Goal: Task Accomplishment & Management: Manage account settings

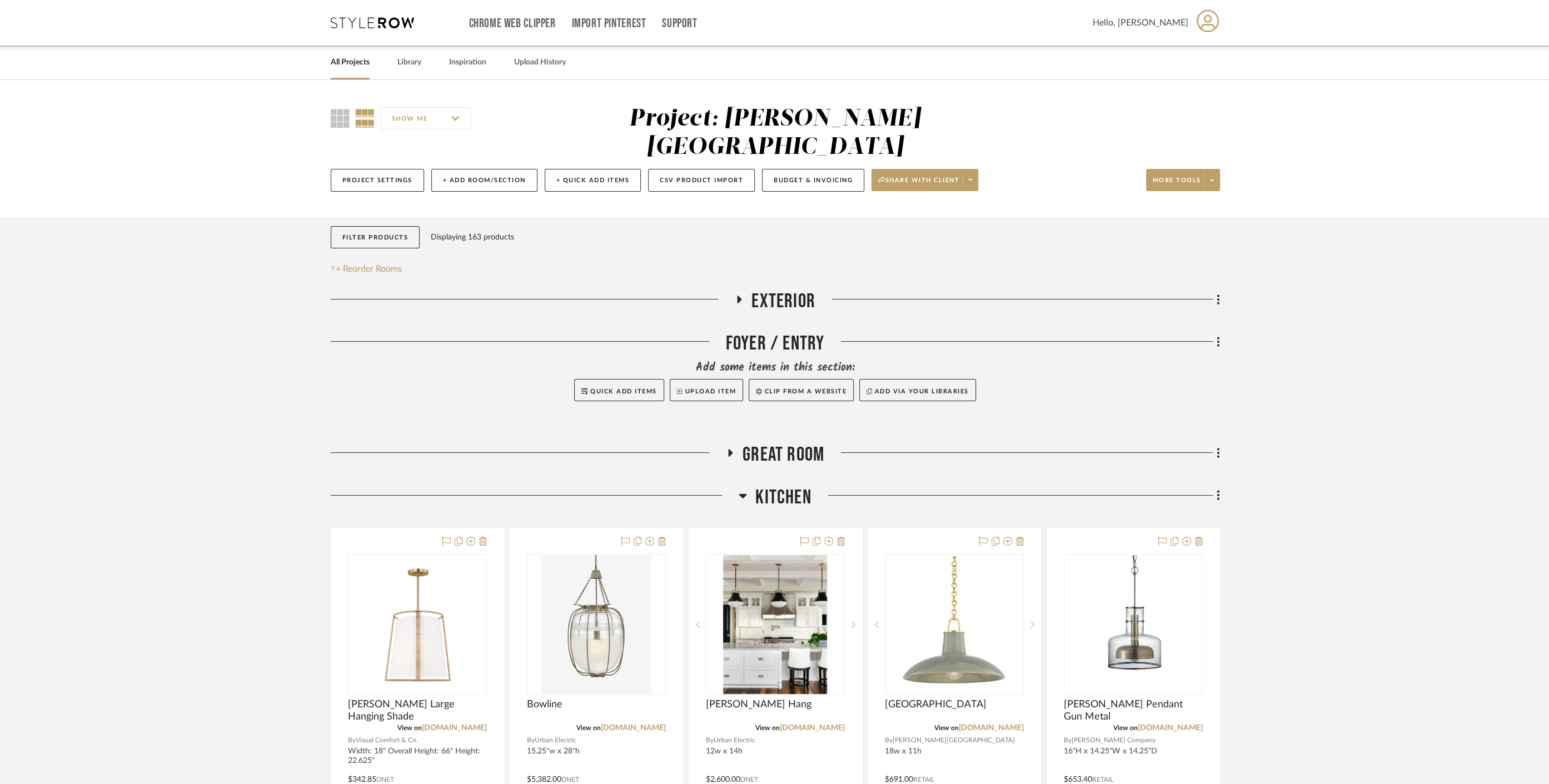
click at [358, 57] on link "All Projects" at bounding box center [350, 62] width 39 height 15
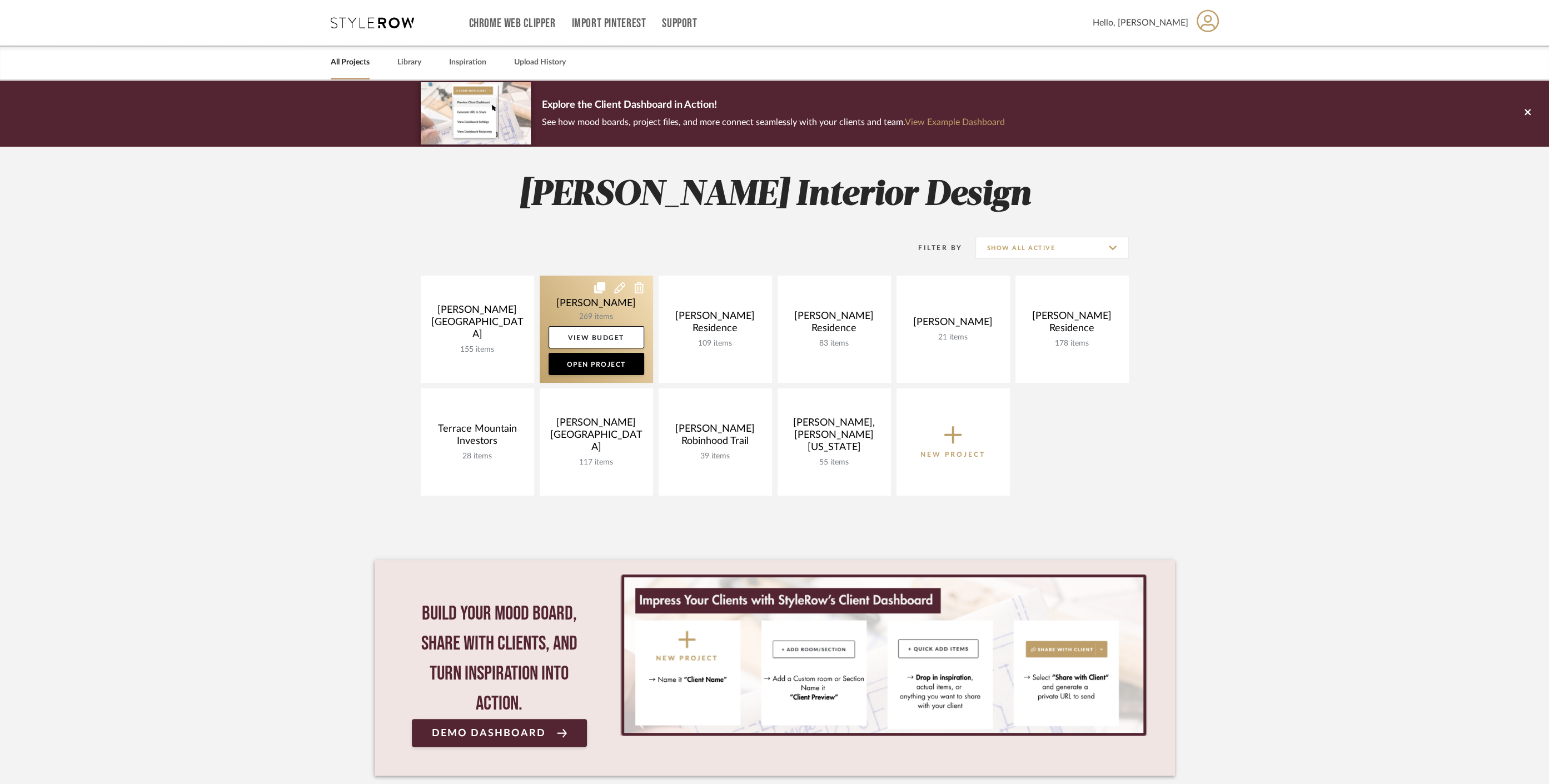
click at [578, 300] on link at bounding box center [597, 329] width 113 height 107
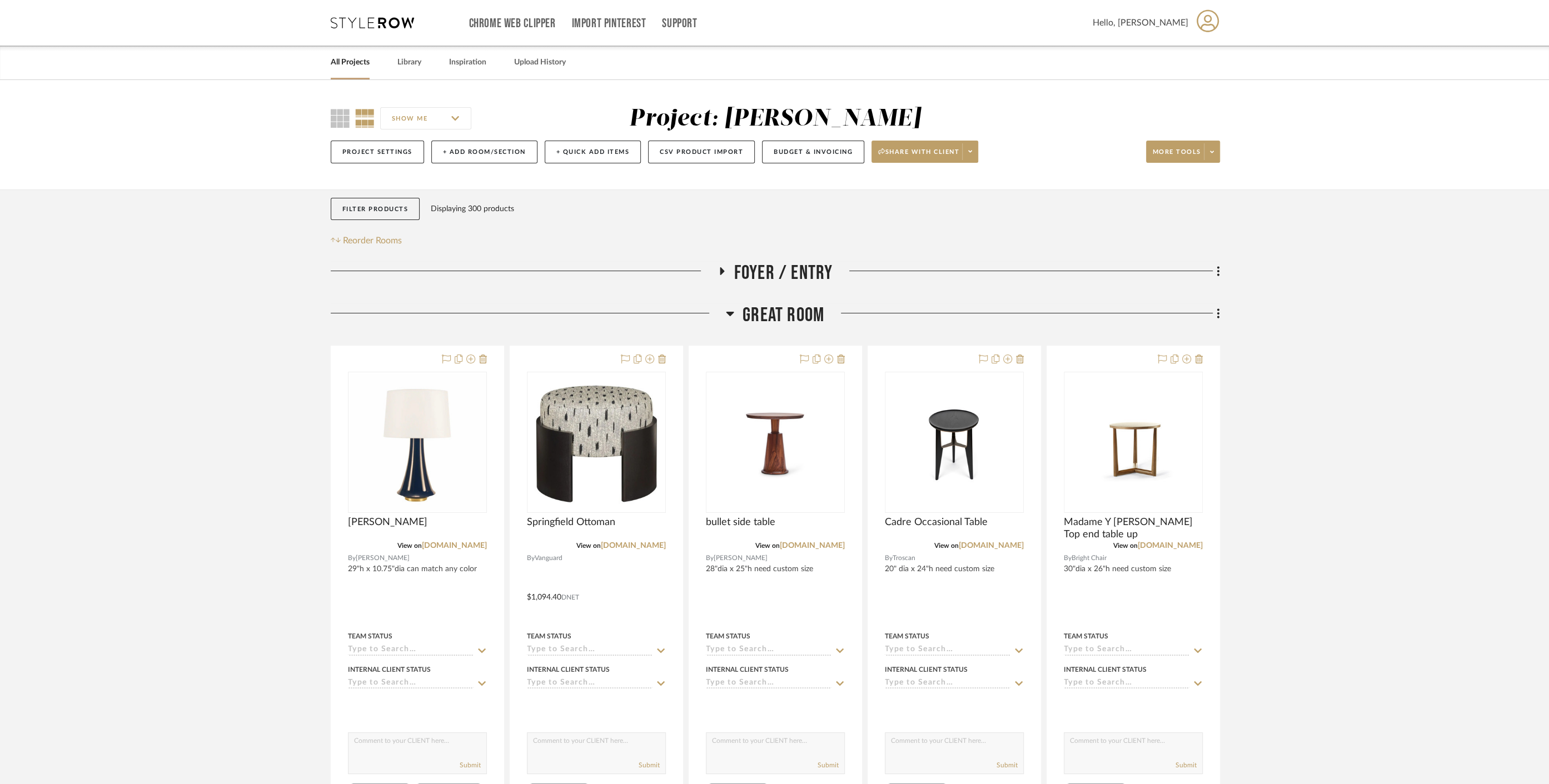
click at [735, 308] on h3 "Great Room" at bounding box center [775, 315] width 99 height 24
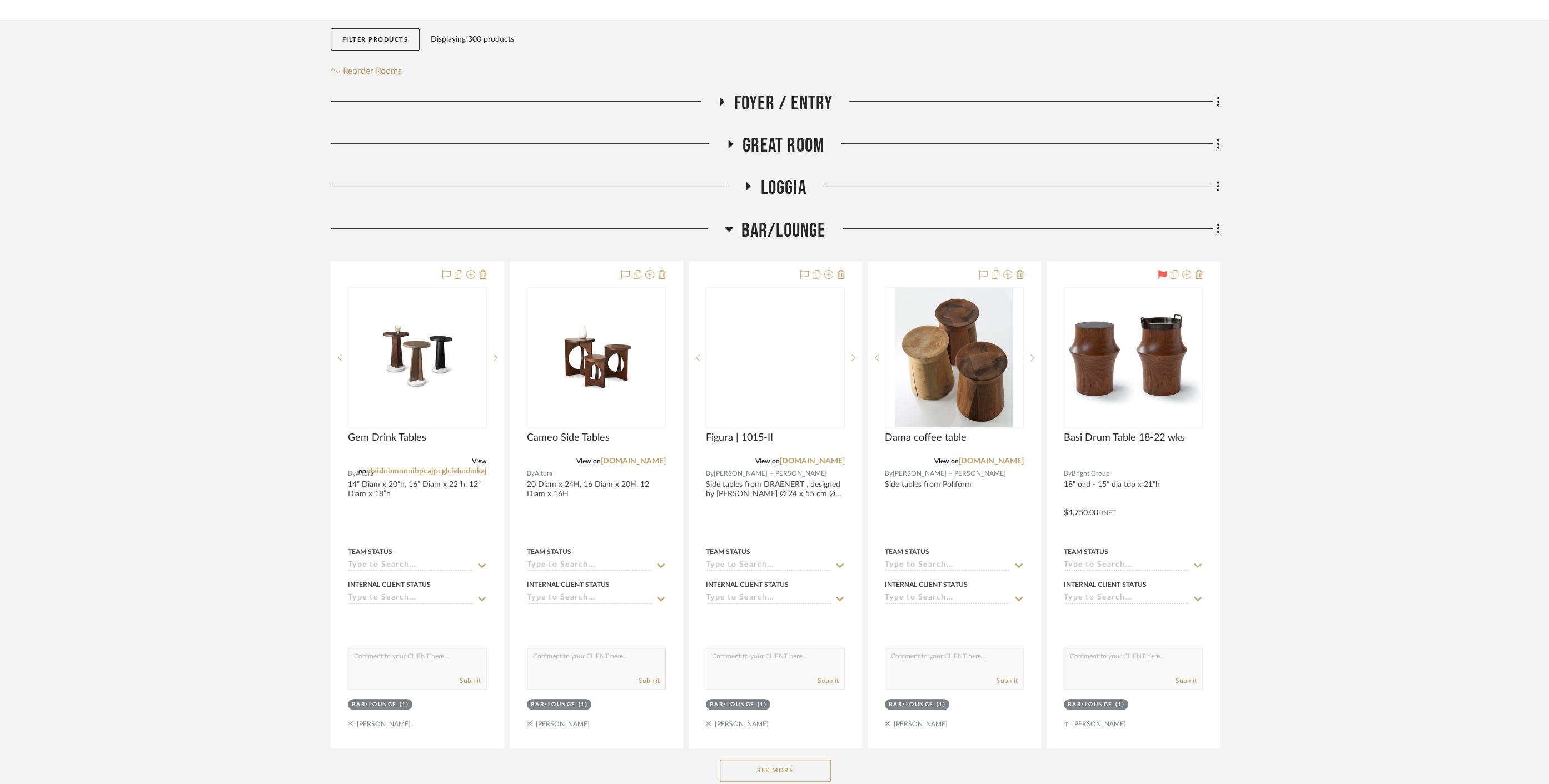
scroll to position [185, 0]
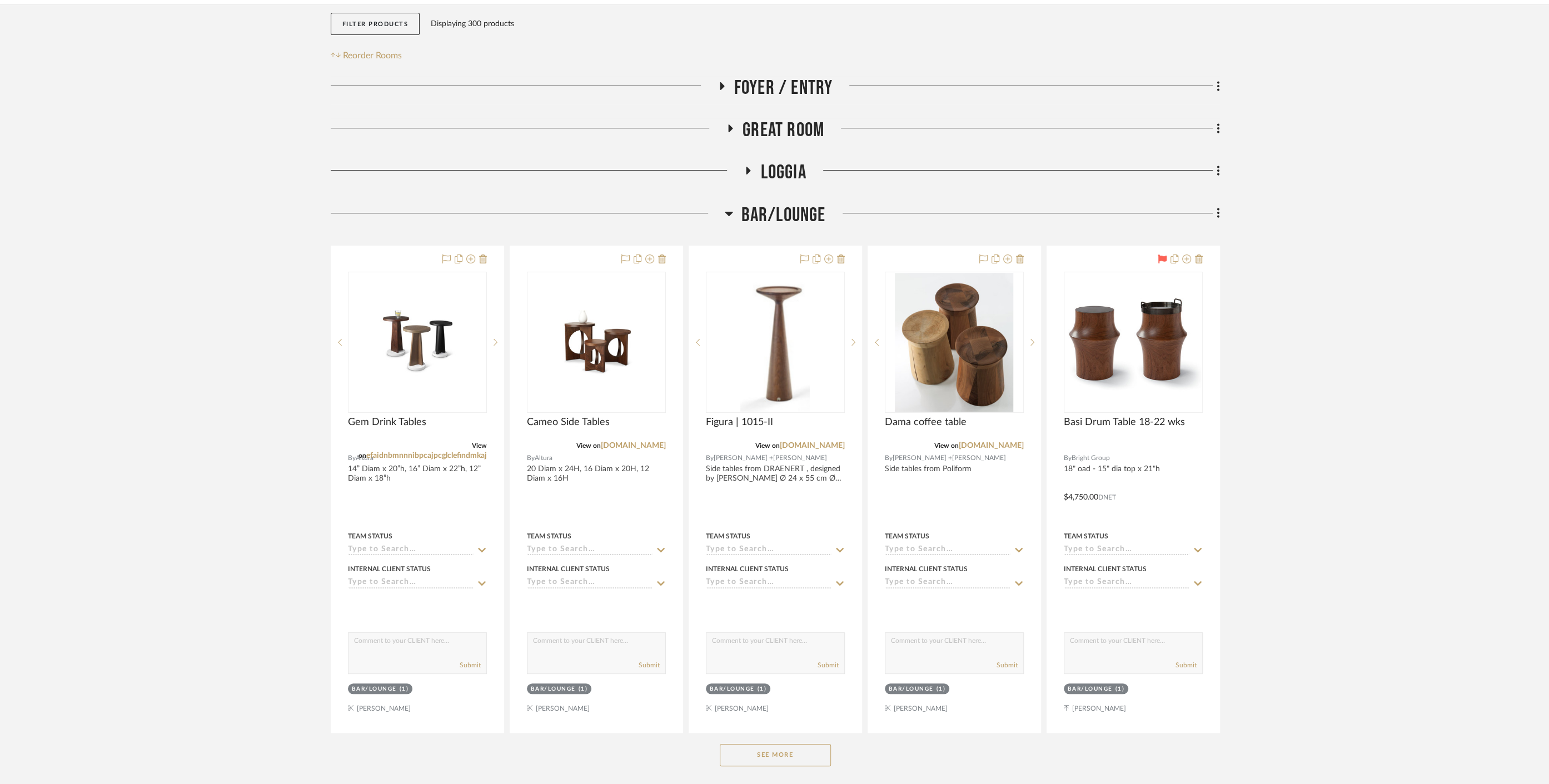
click at [760, 204] on span "Bar/Lounge" at bounding box center [784, 216] width 84 height 24
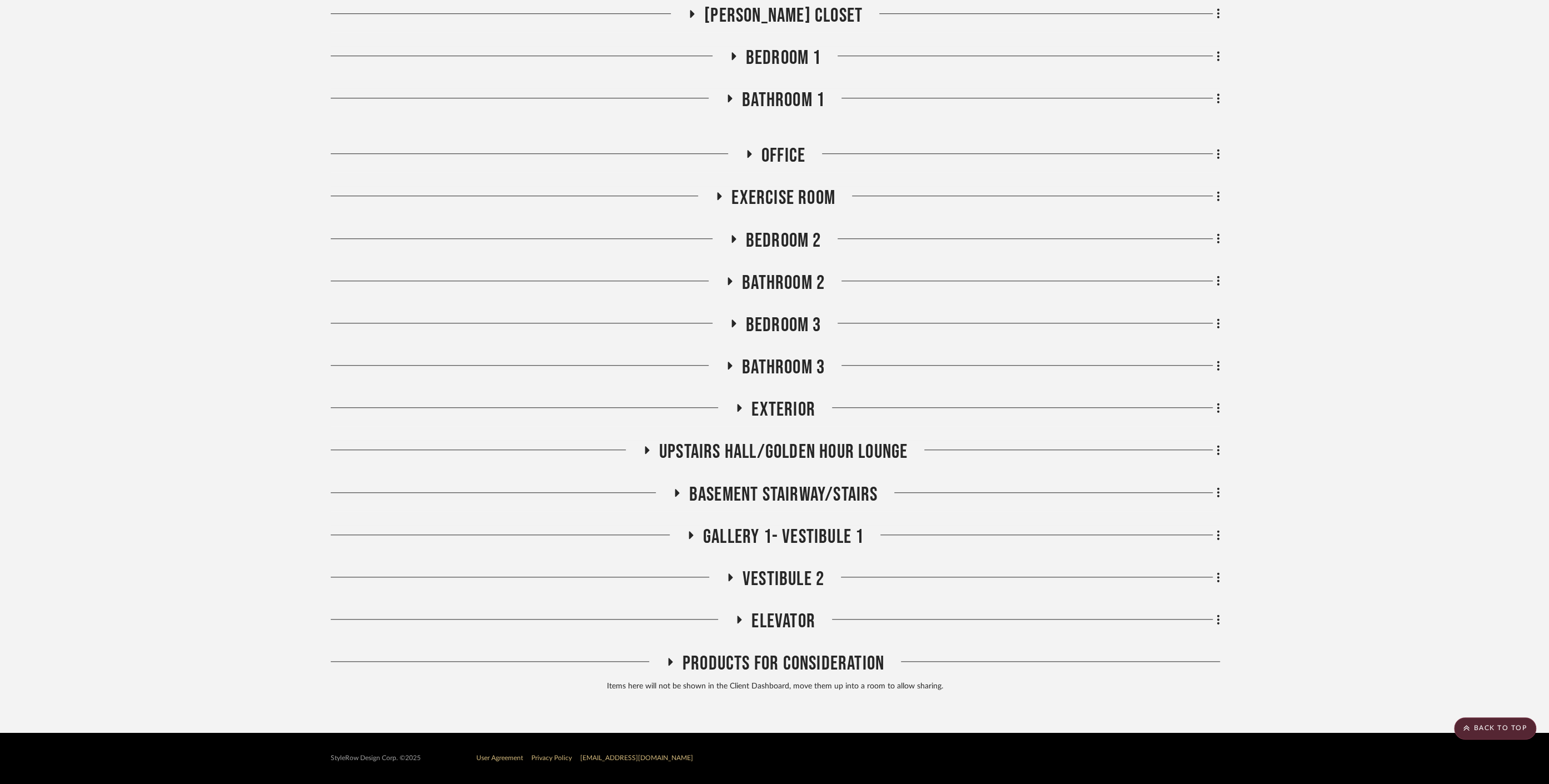
scroll to position [821, 0]
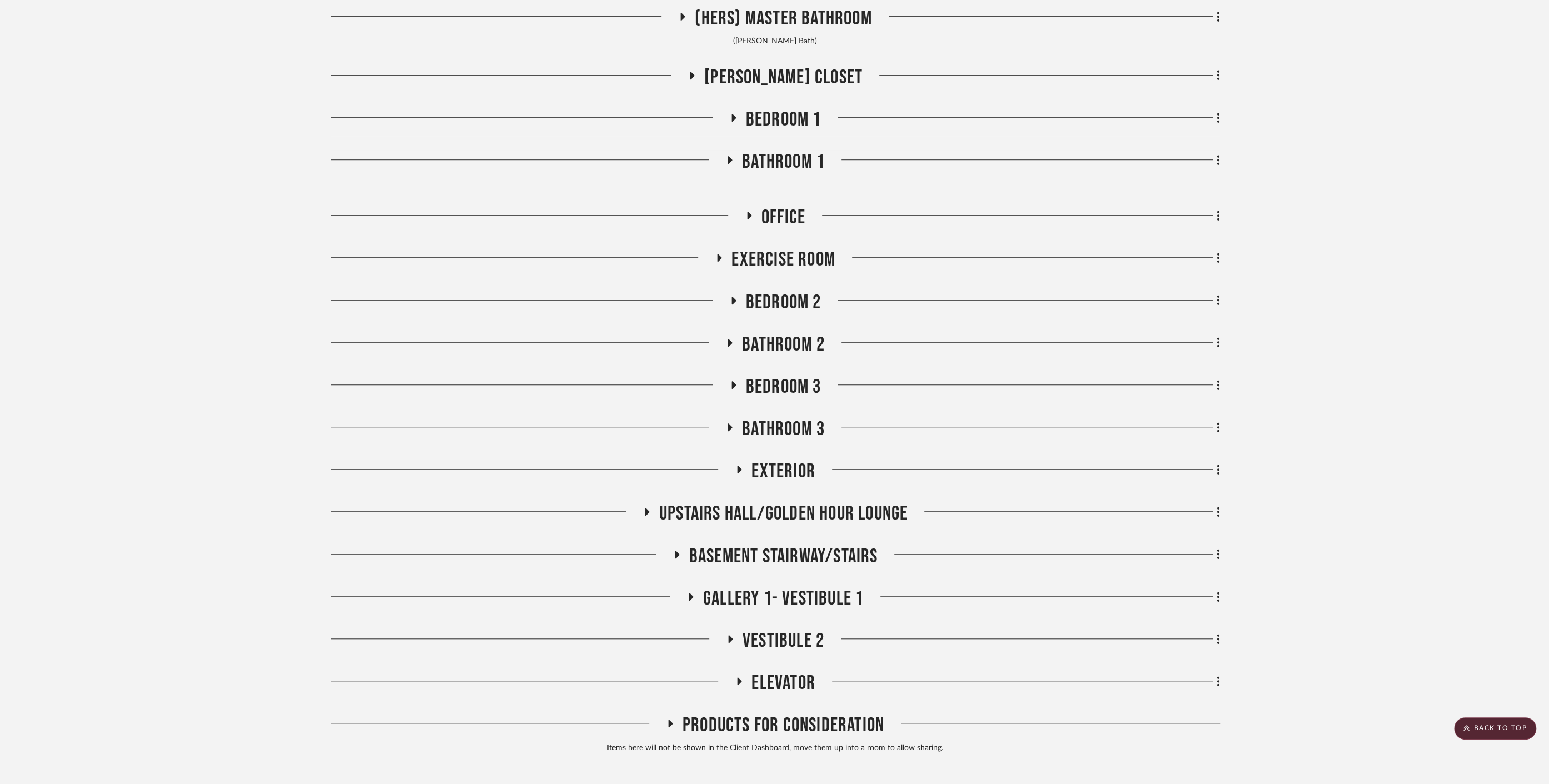
click at [783, 344] on span "Bathroom 2" at bounding box center [783, 344] width 83 height 24
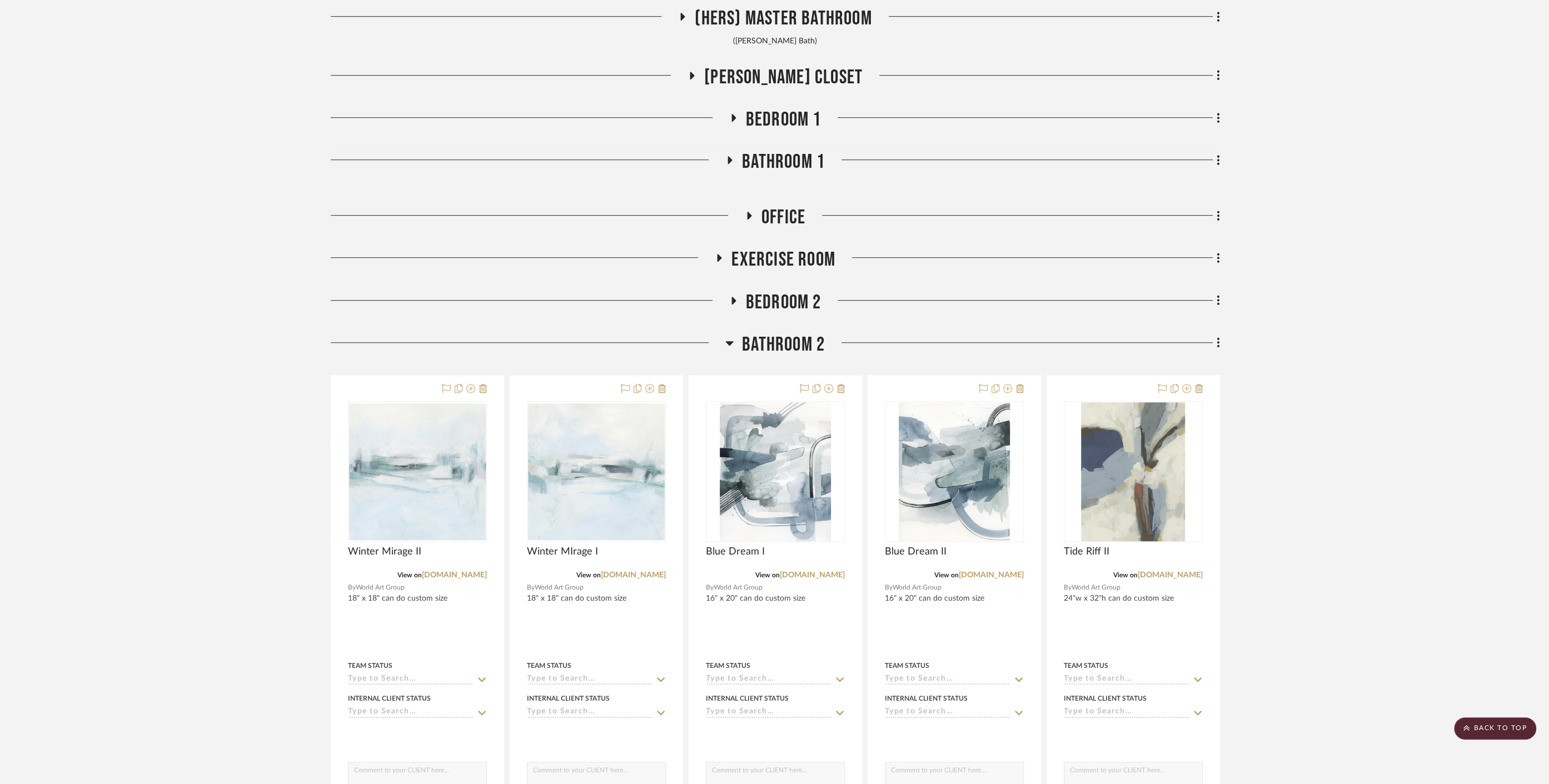
click at [783, 345] on span "Bathroom 2" at bounding box center [783, 344] width 83 height 24
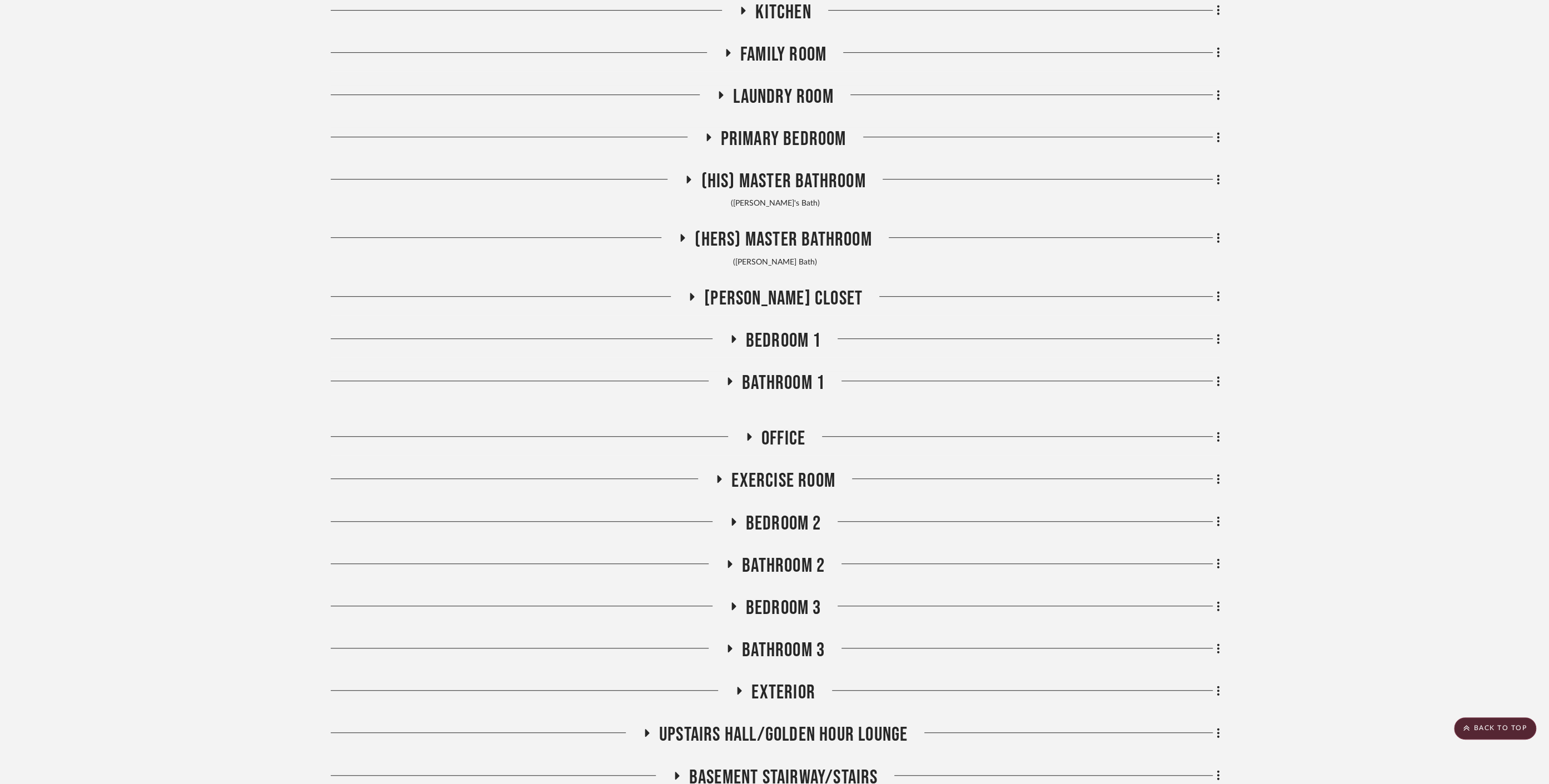
scroll to position [513, 0]
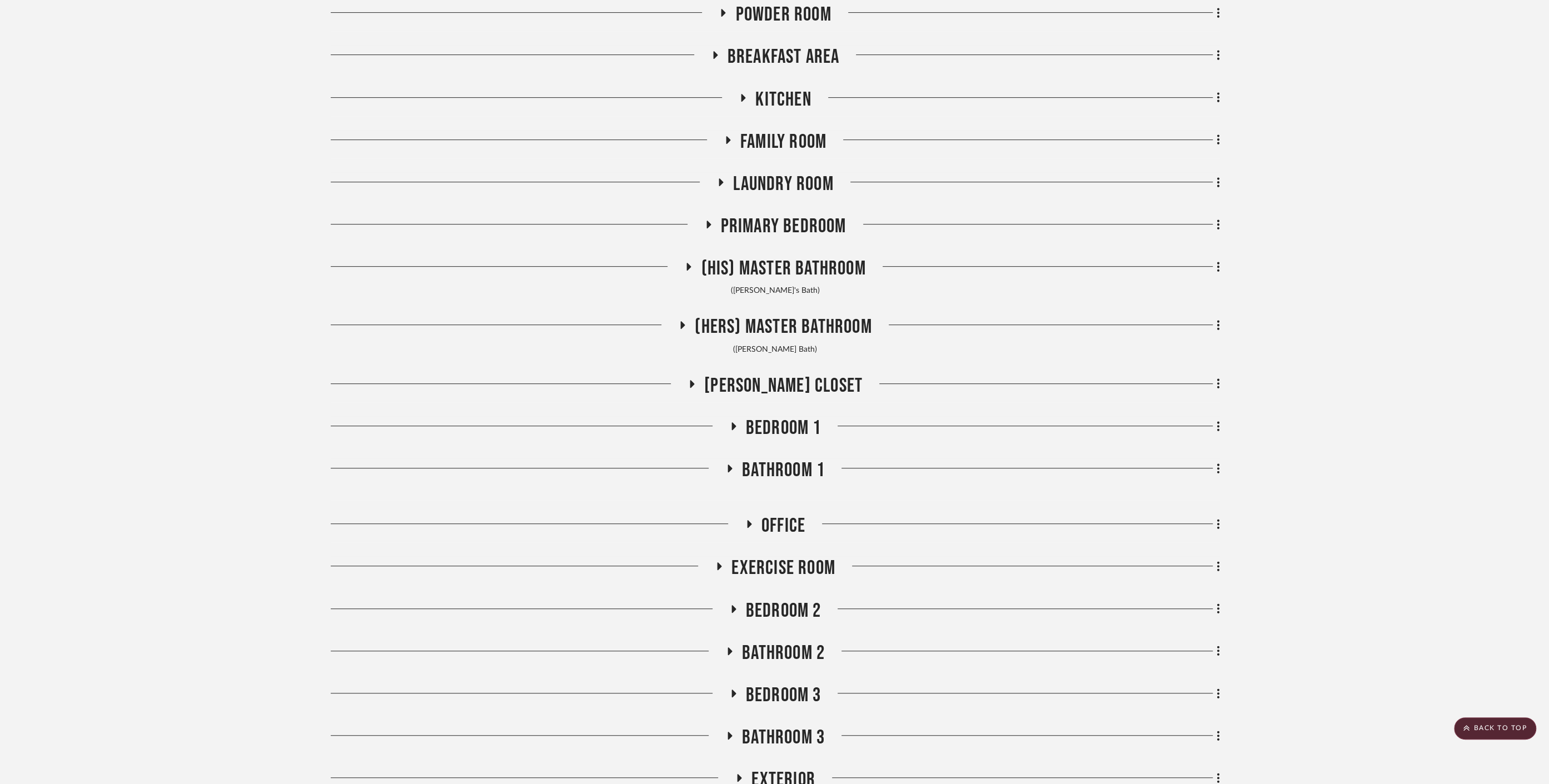
click at [784, 274] on span "(His) Master Bathroom" at bounding box center [783, 269] width 164 height 24
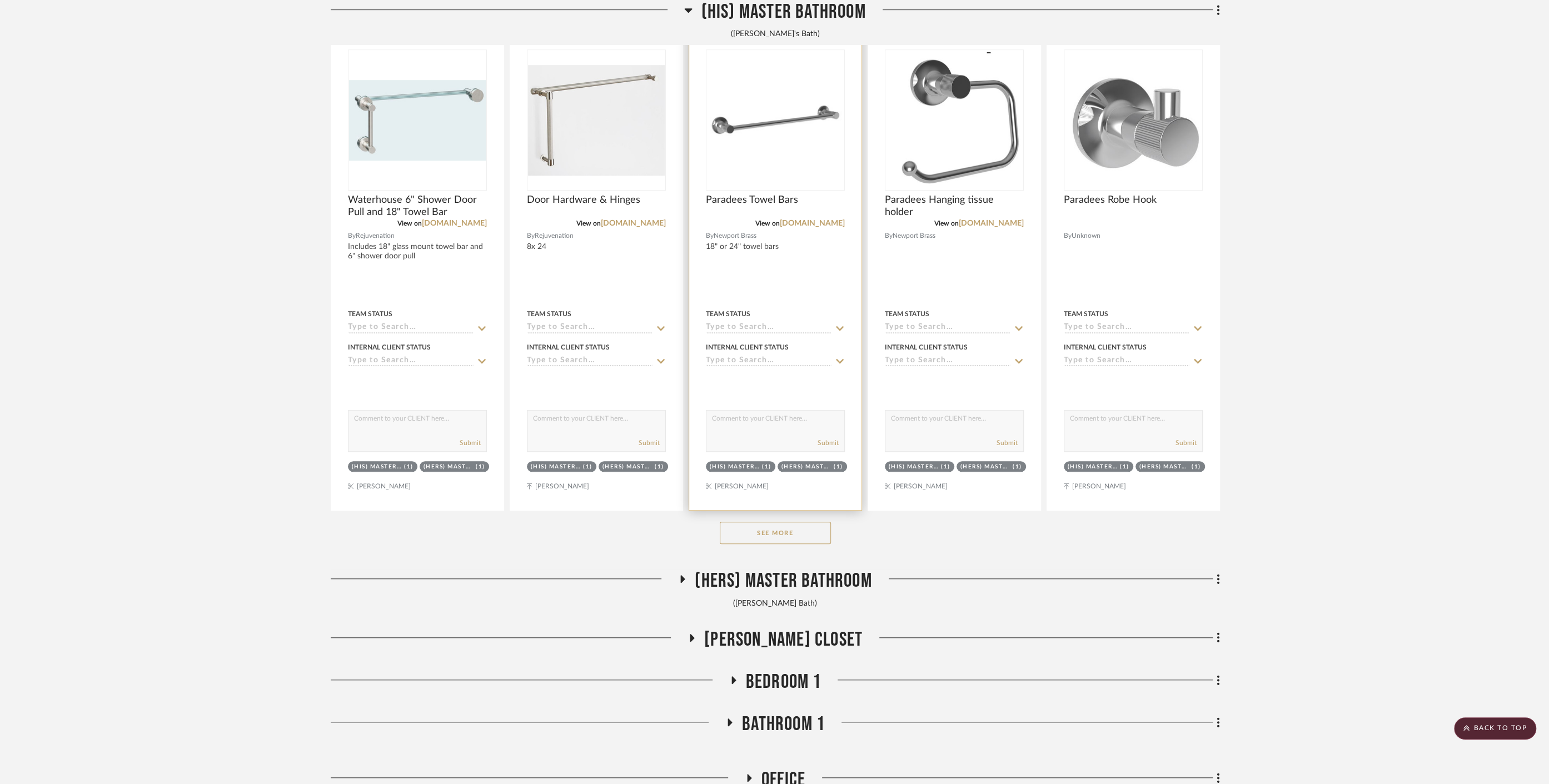
scroll to position [821, 0]
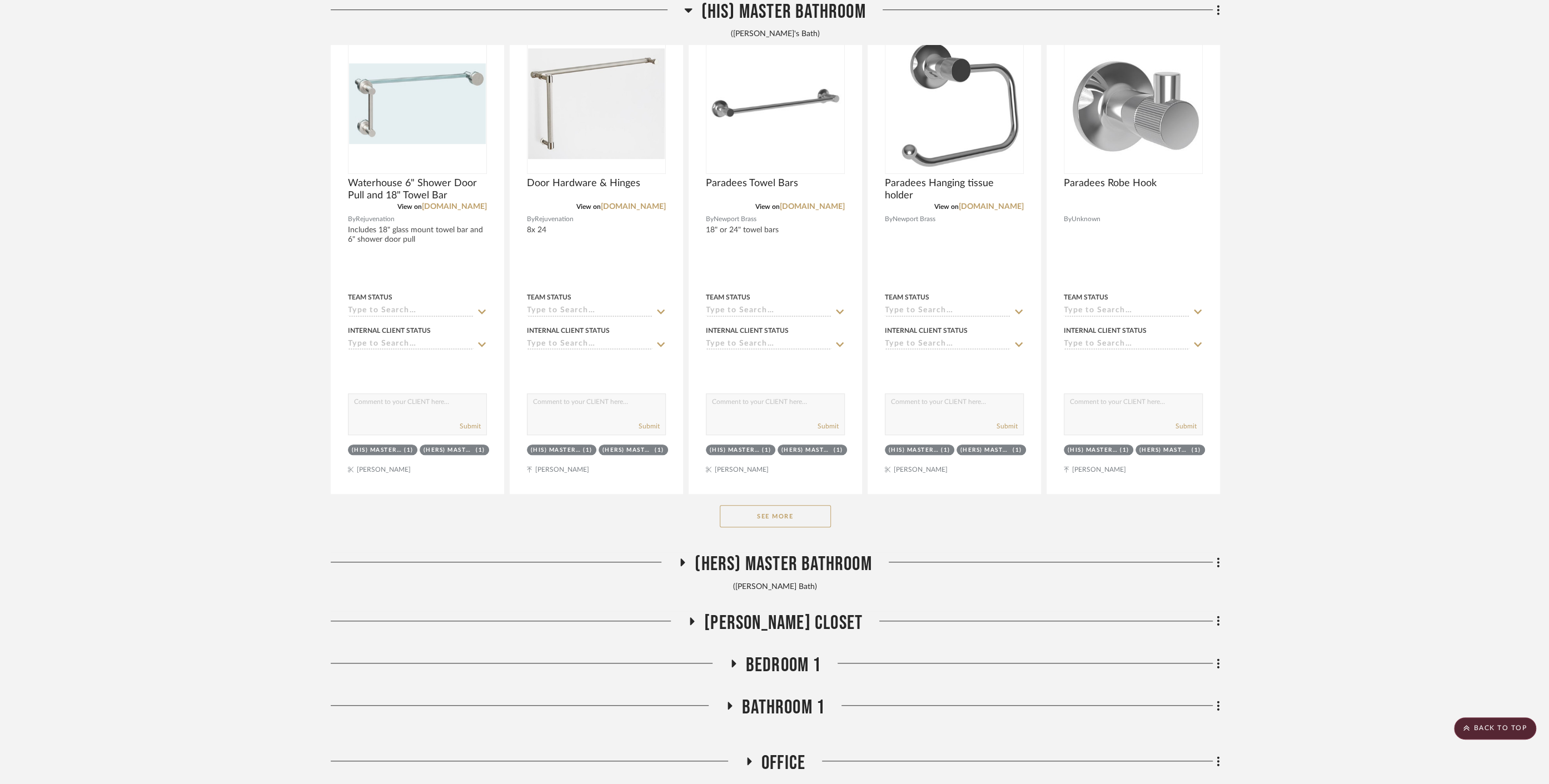
click at [773, 512] on button "See More" at bounding box center [776, 516] width 111 height 22
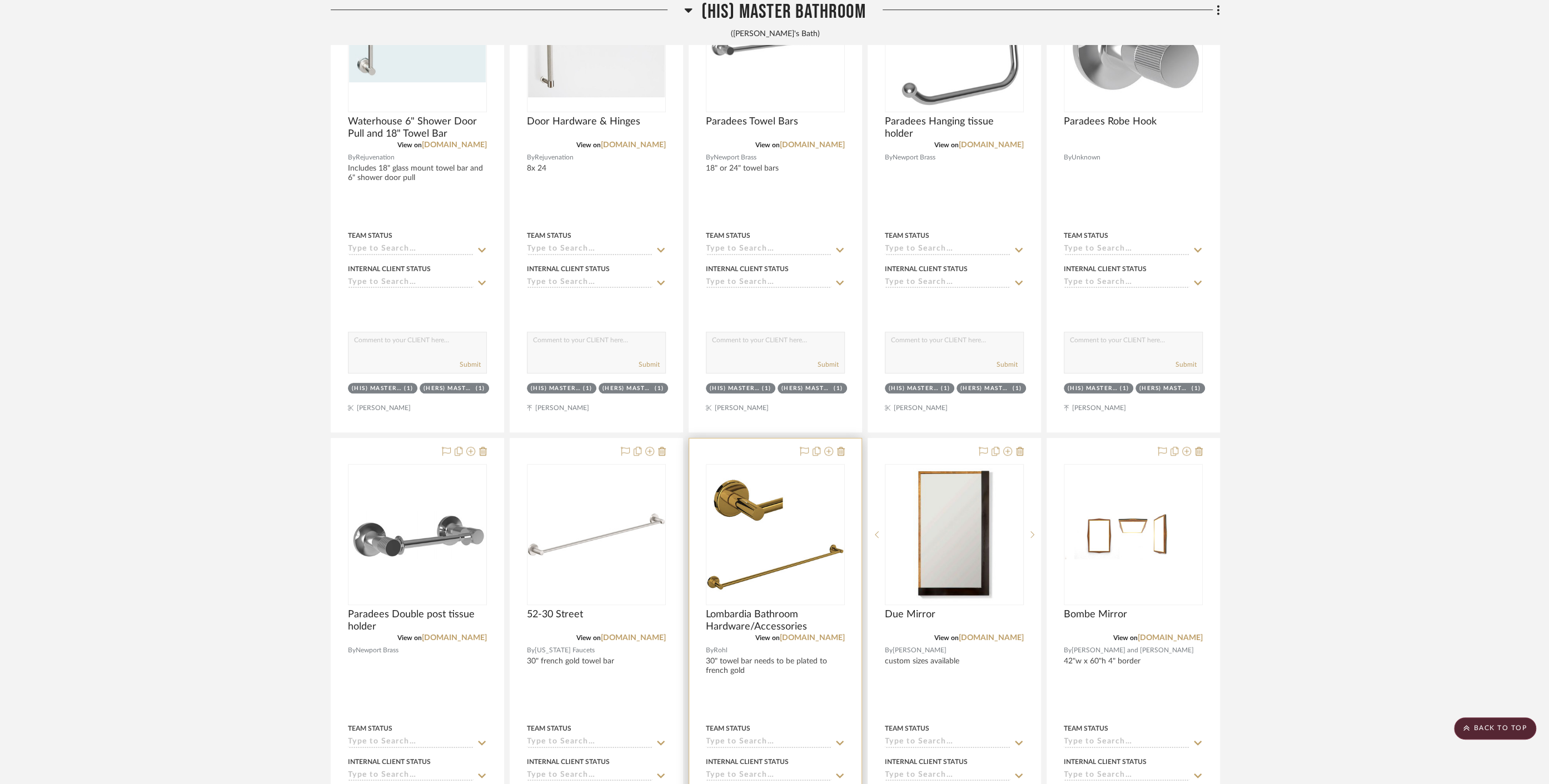
scroll to position [945, 0]
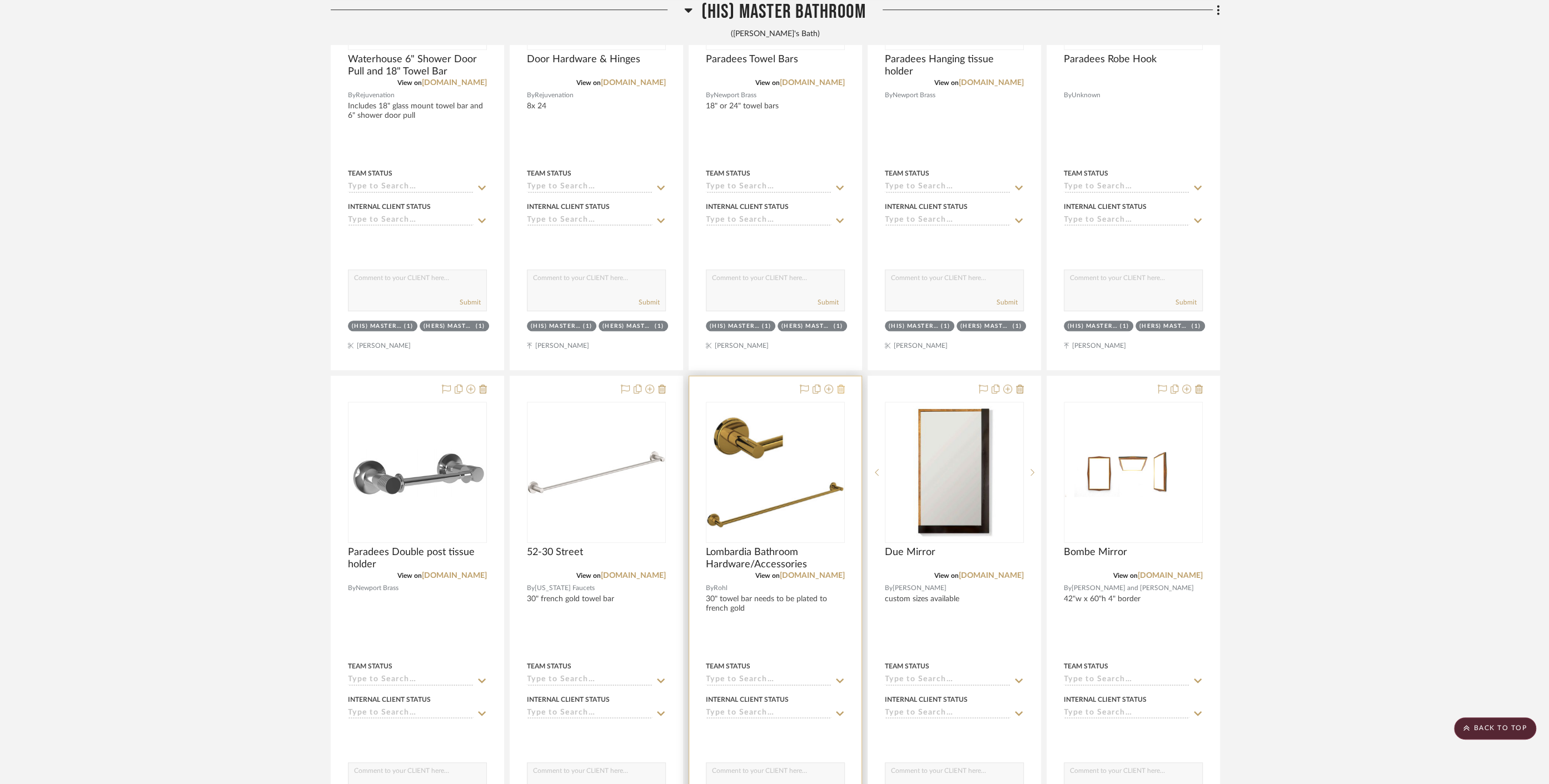
click at [841, 389] on icon at bounding box center [841, 389] width 8 height 9
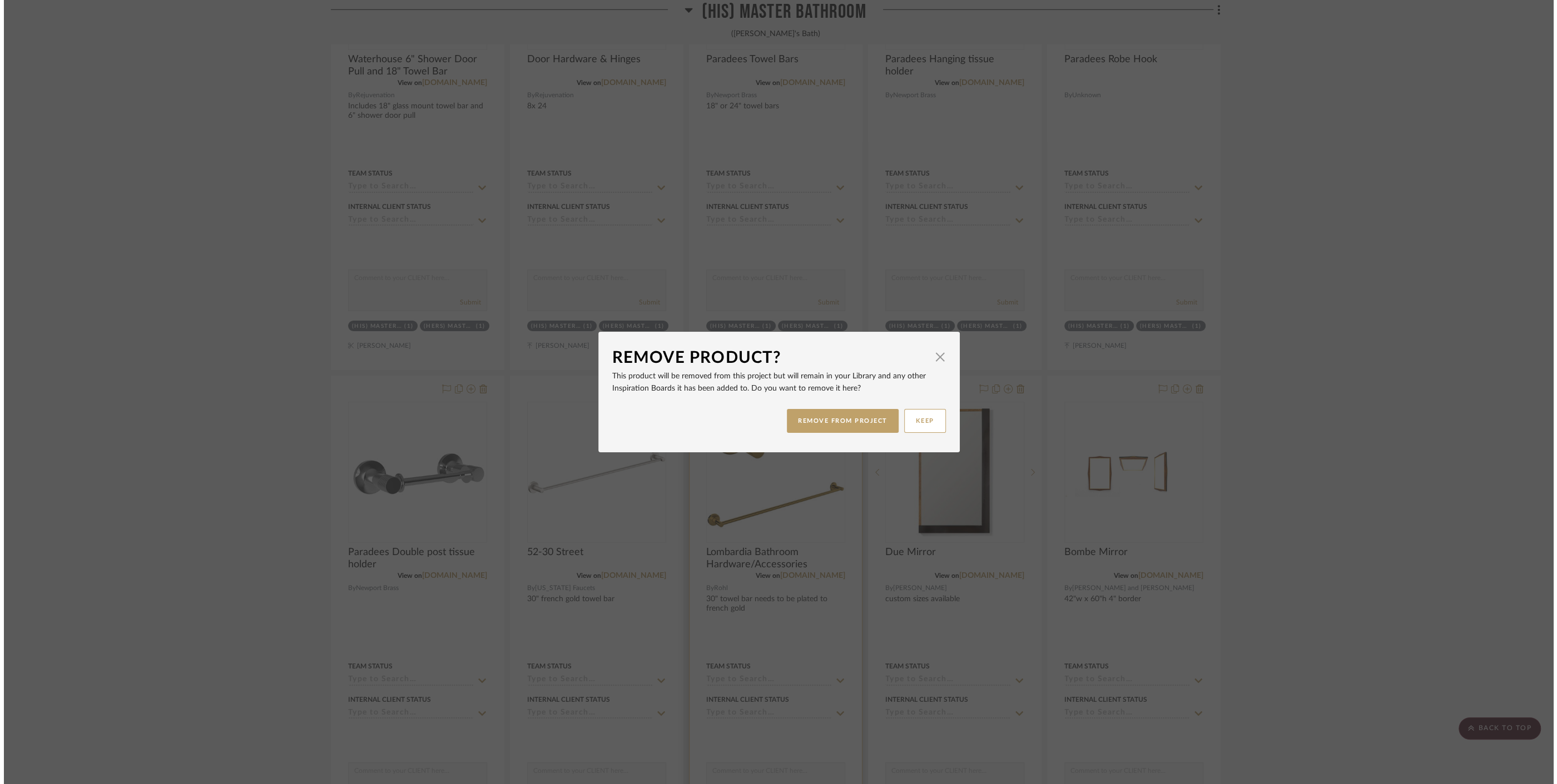
scroll to position [0, 0]
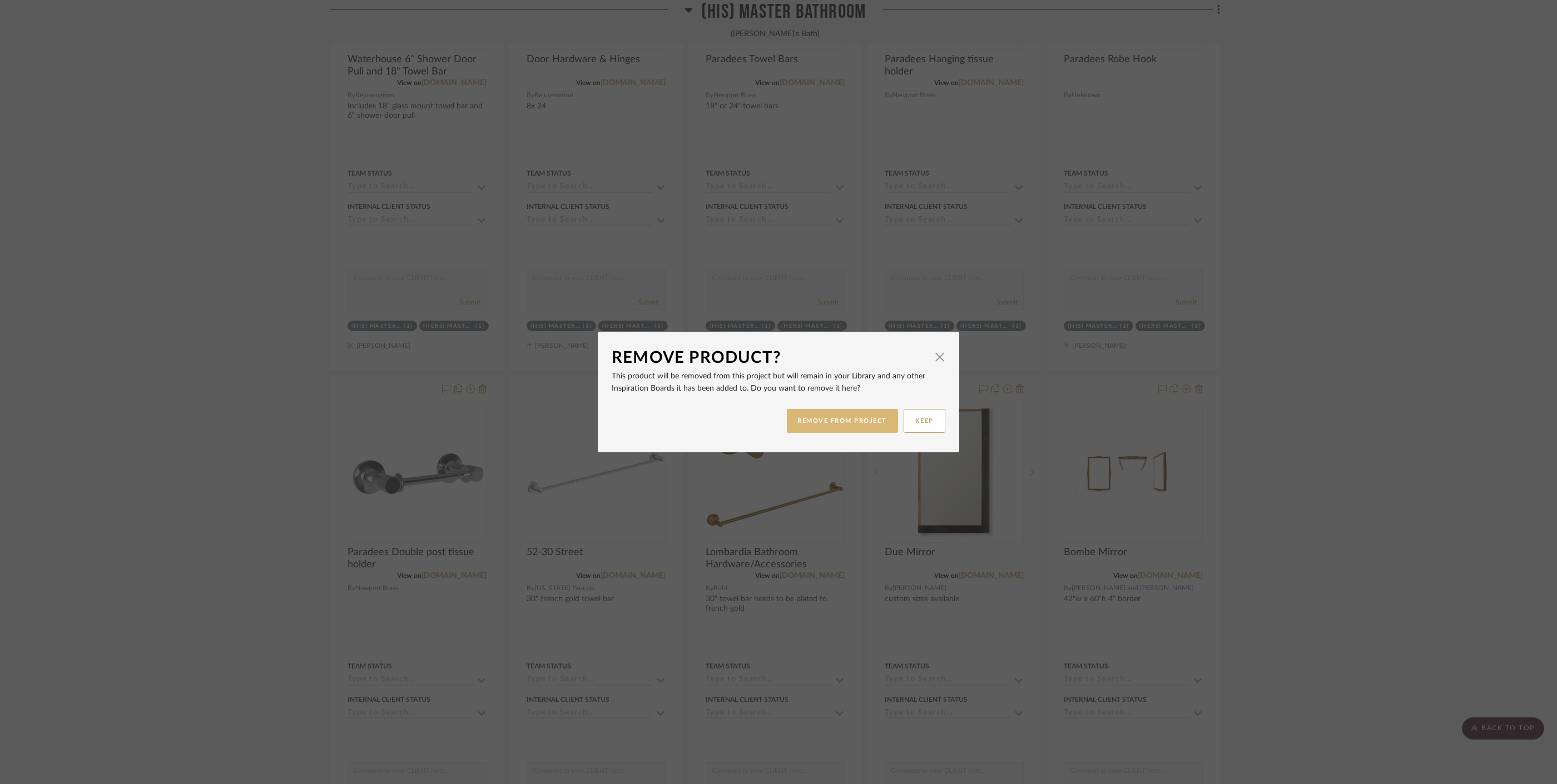
click at [833, 420] on button "REMOVE FROM PROJECT" at bounding box center [843, 421] width 112 height 24
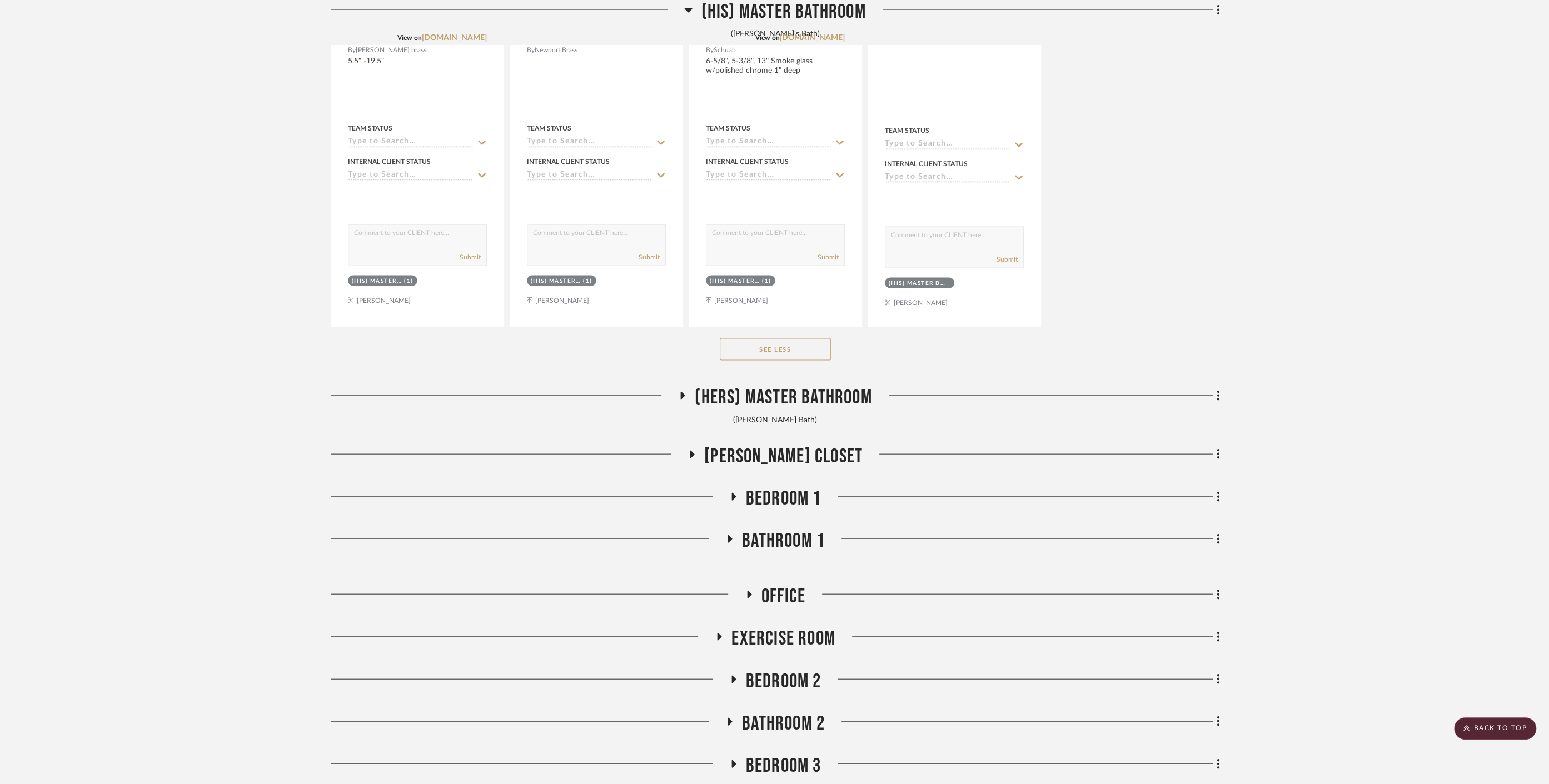
scroll to position [2489, 0]
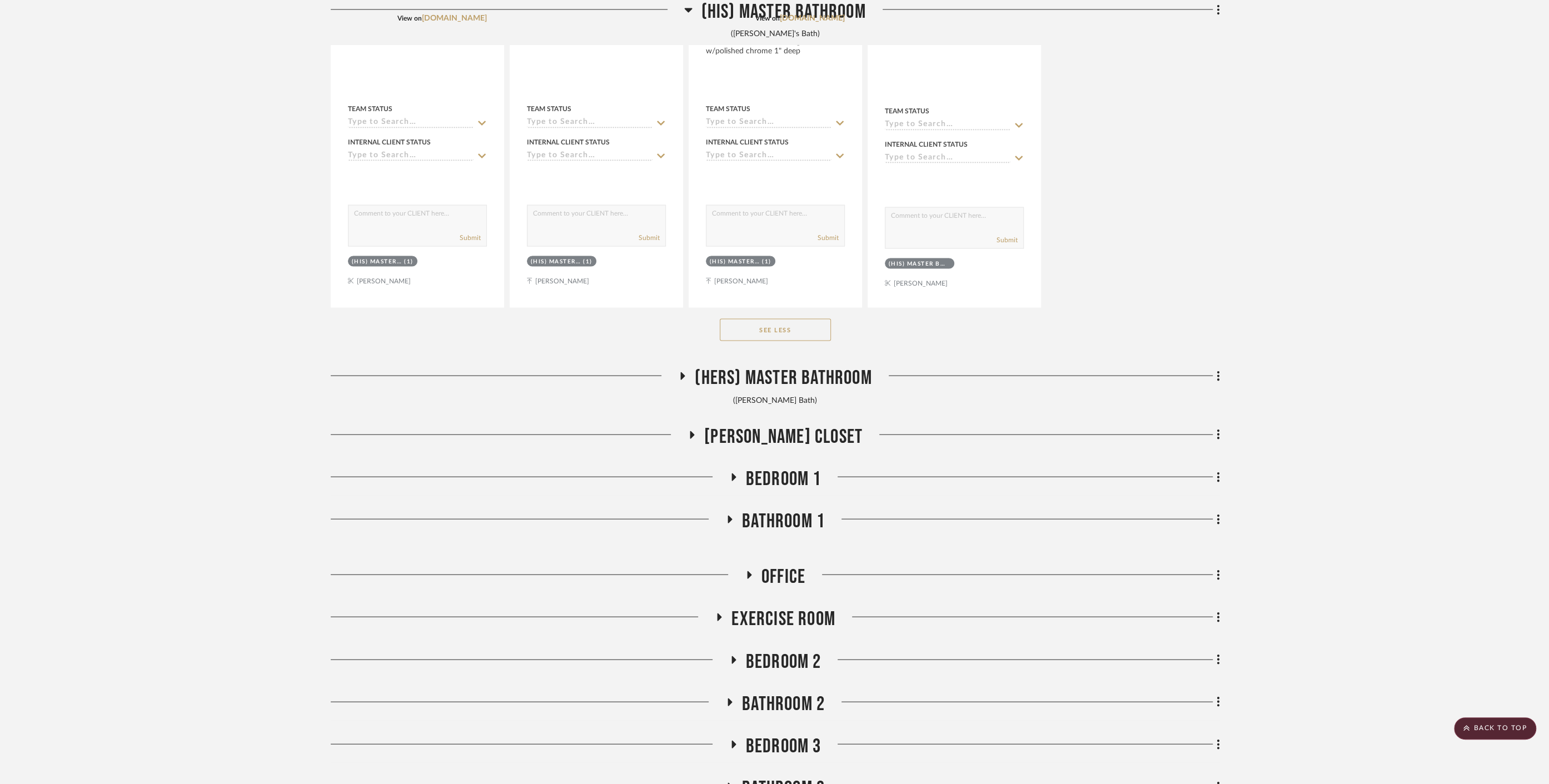
click at [796, 367] on span "(Hers) Master Bathroom" at bounding box center [782, 378] width 176 height 24
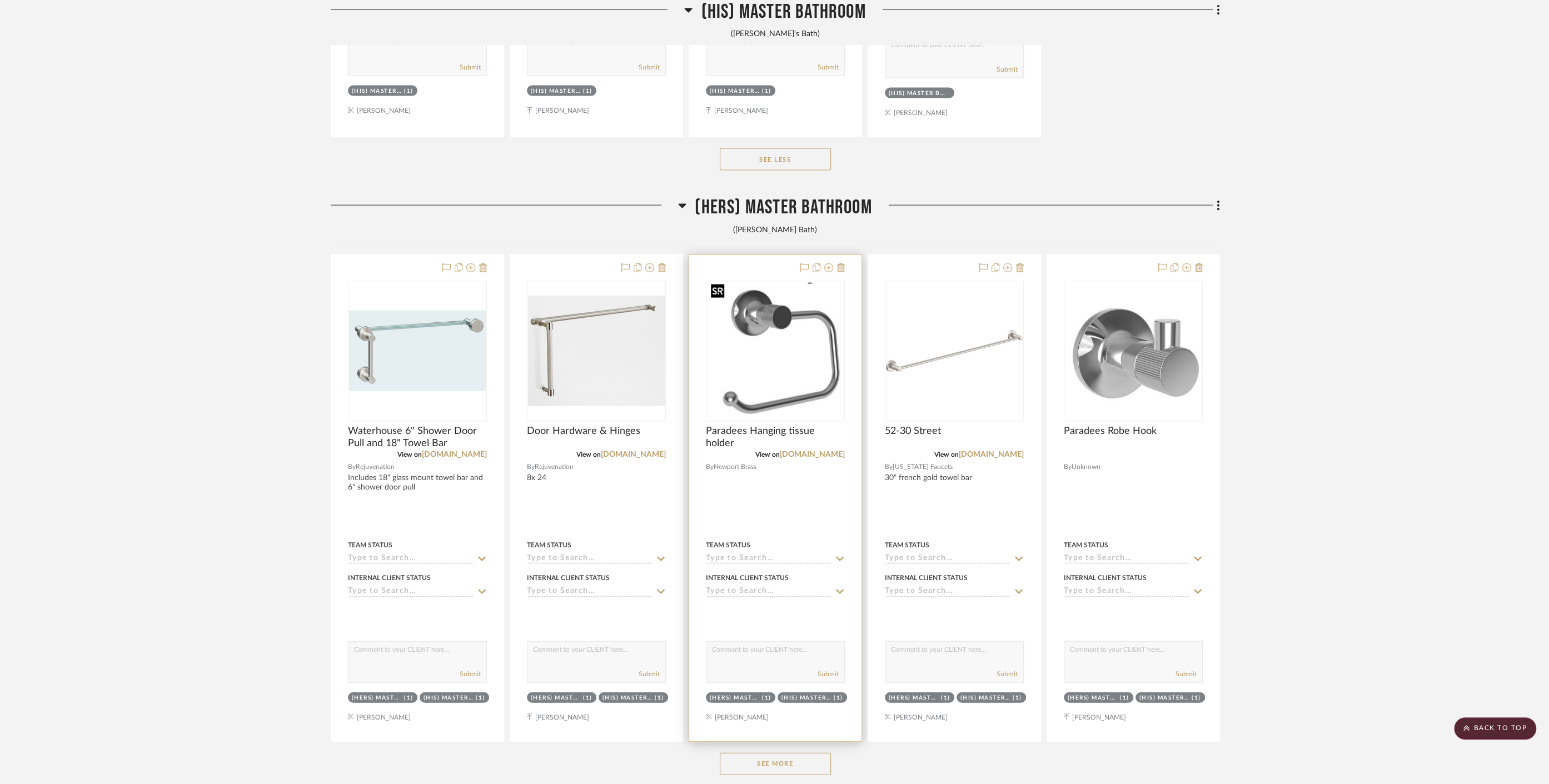
scroll to position [2736, 0]
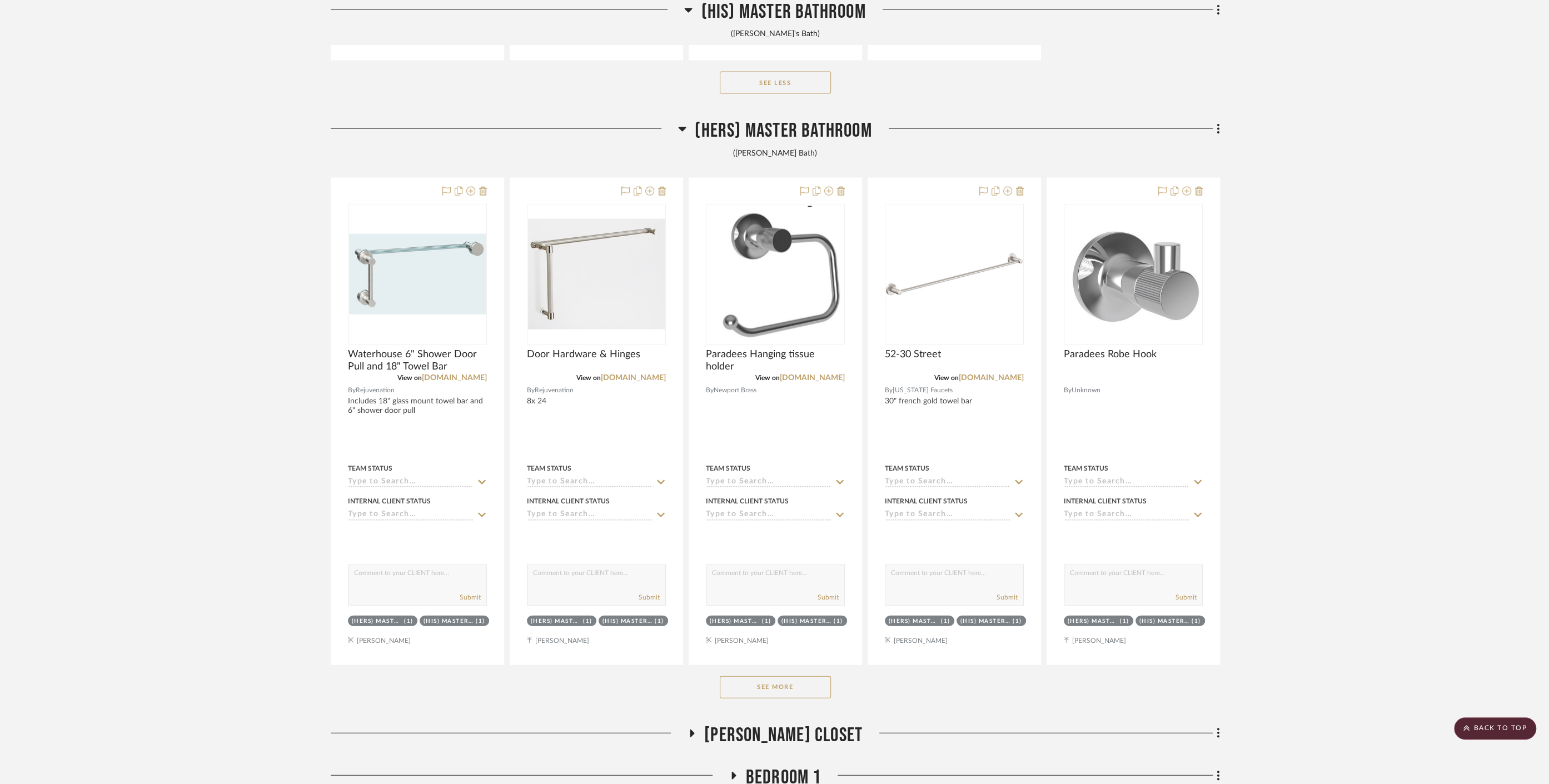
click at [812, 685] on button "See More" at bounding box center [776, 687] width 111 height 22
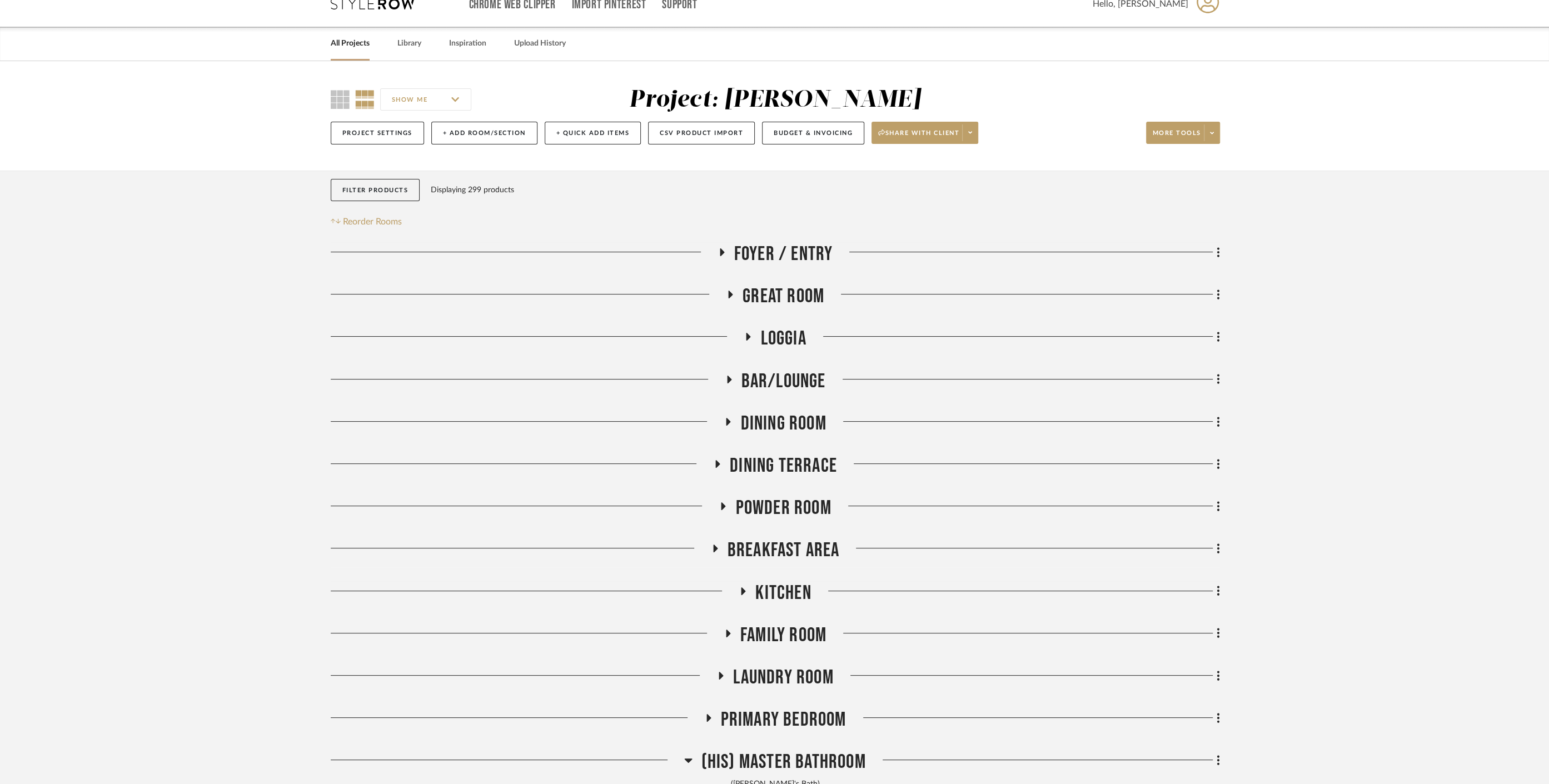
scroll to position [0, 0]
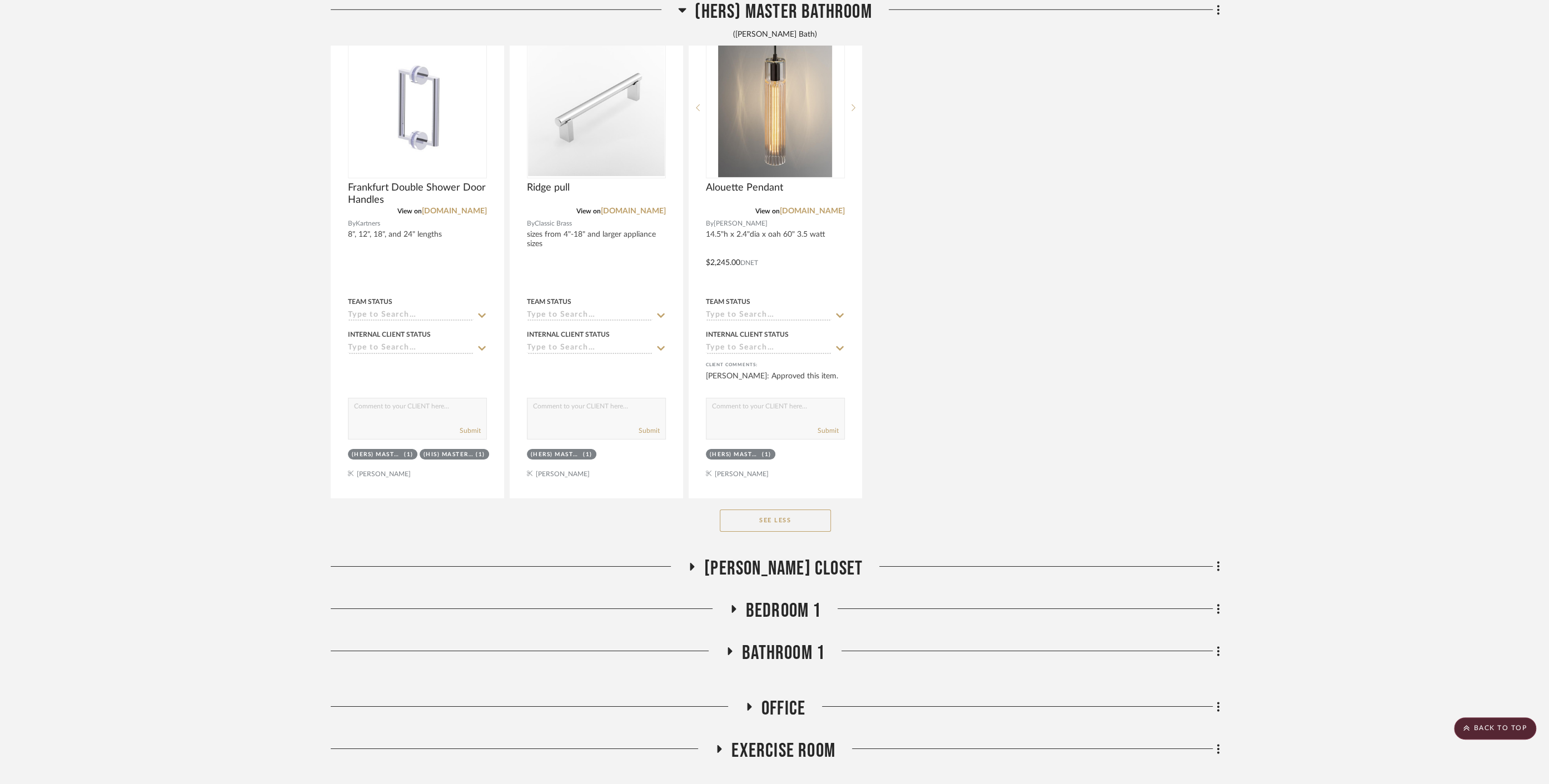
scroll to position [4262, 0]
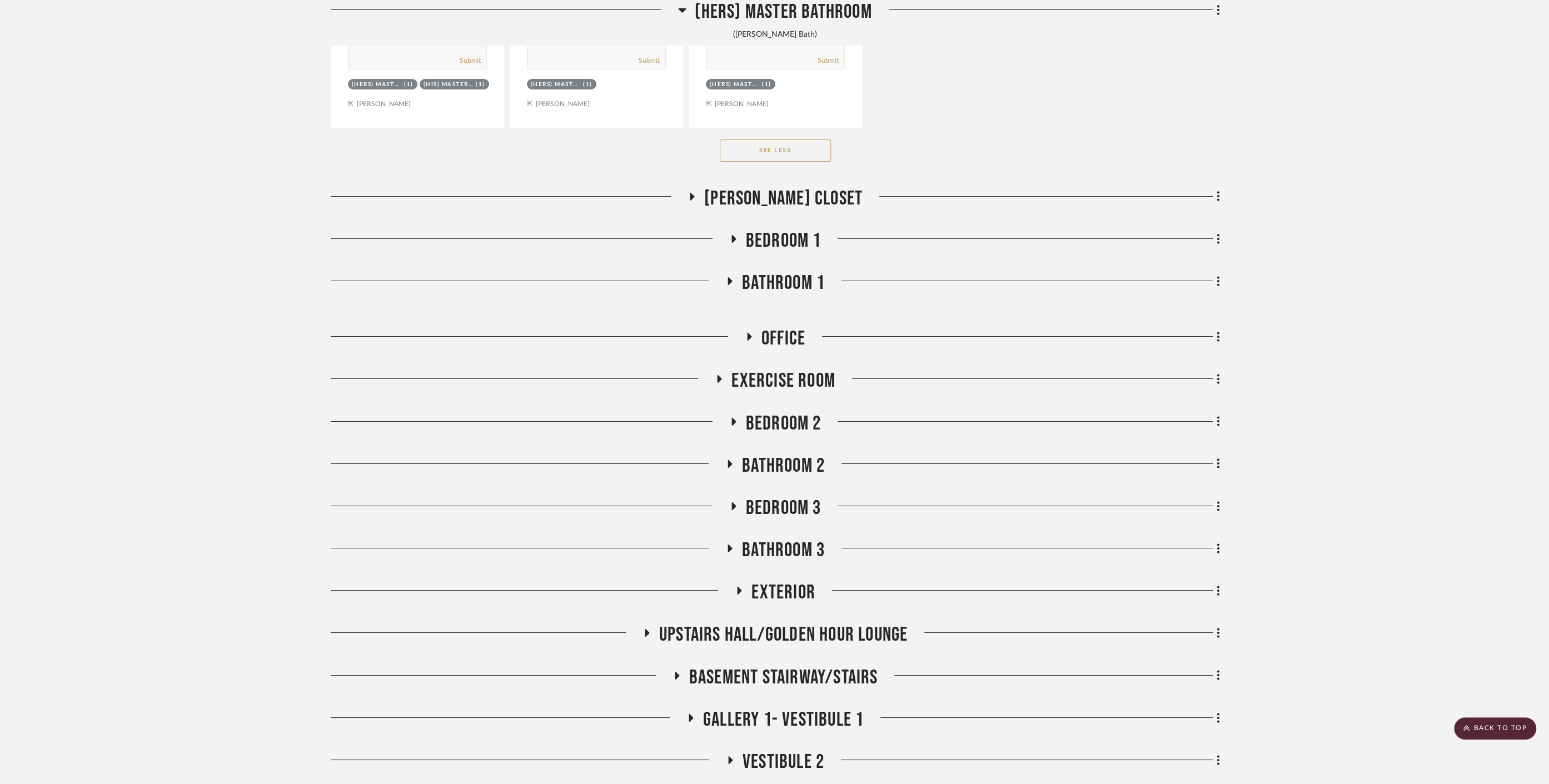
click at [773, 273] on span "Bathroom 1" at bounding box center [783, 283] width 83 height 24
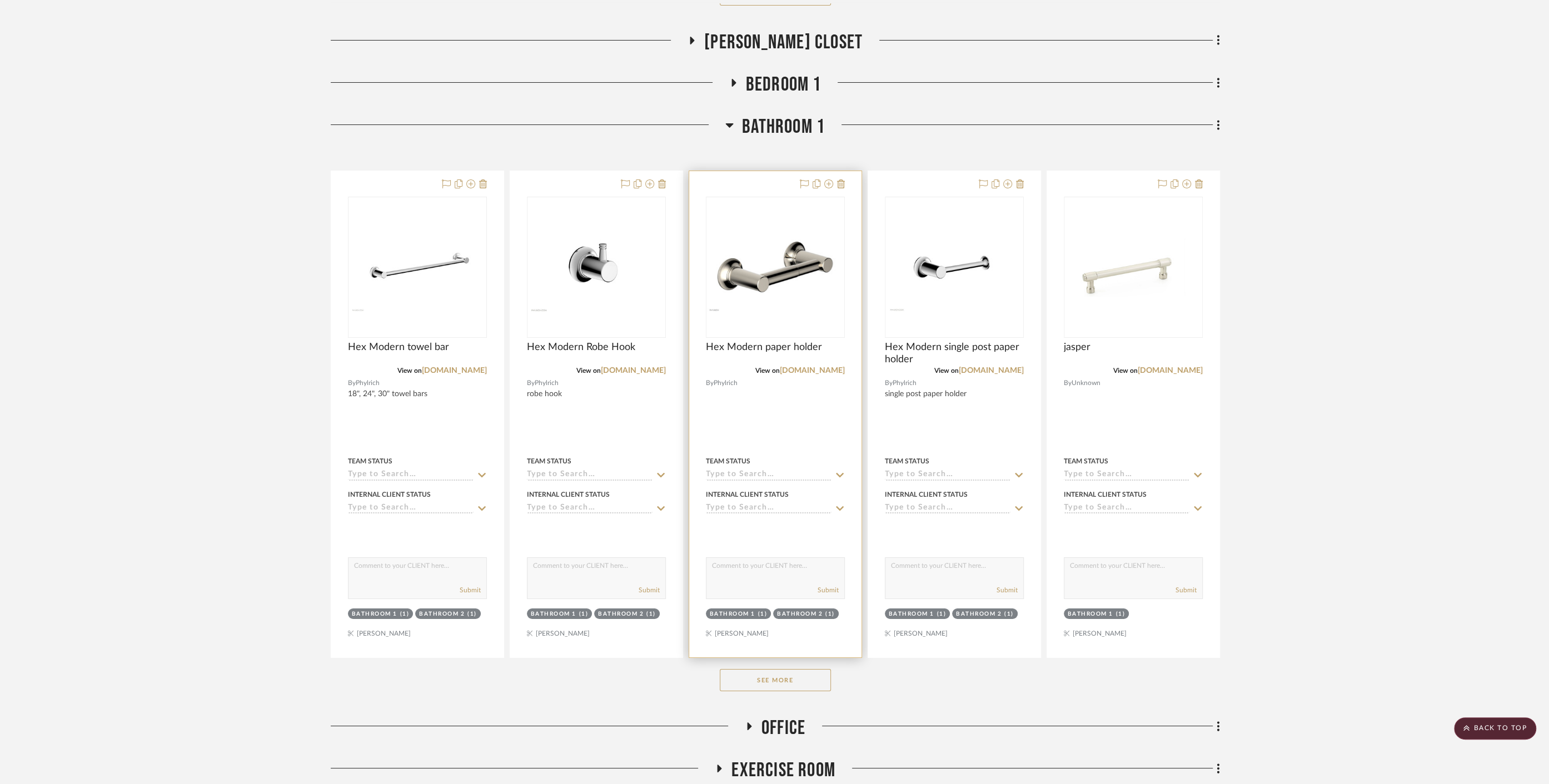
scroll to position [4447, 0]
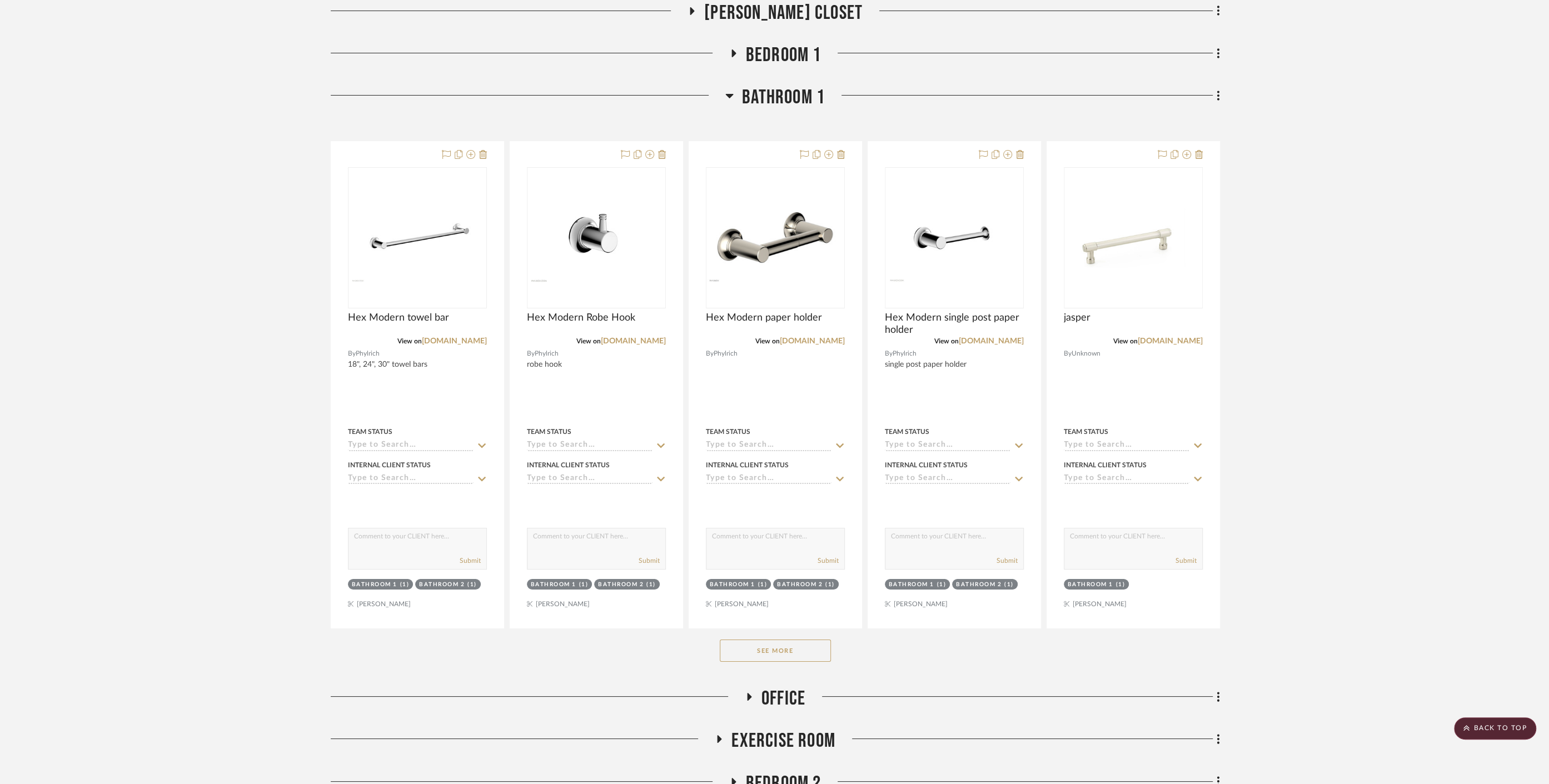
click at [790, 648] on button "See More" at bounding box center [776, 651] width 111 height 22
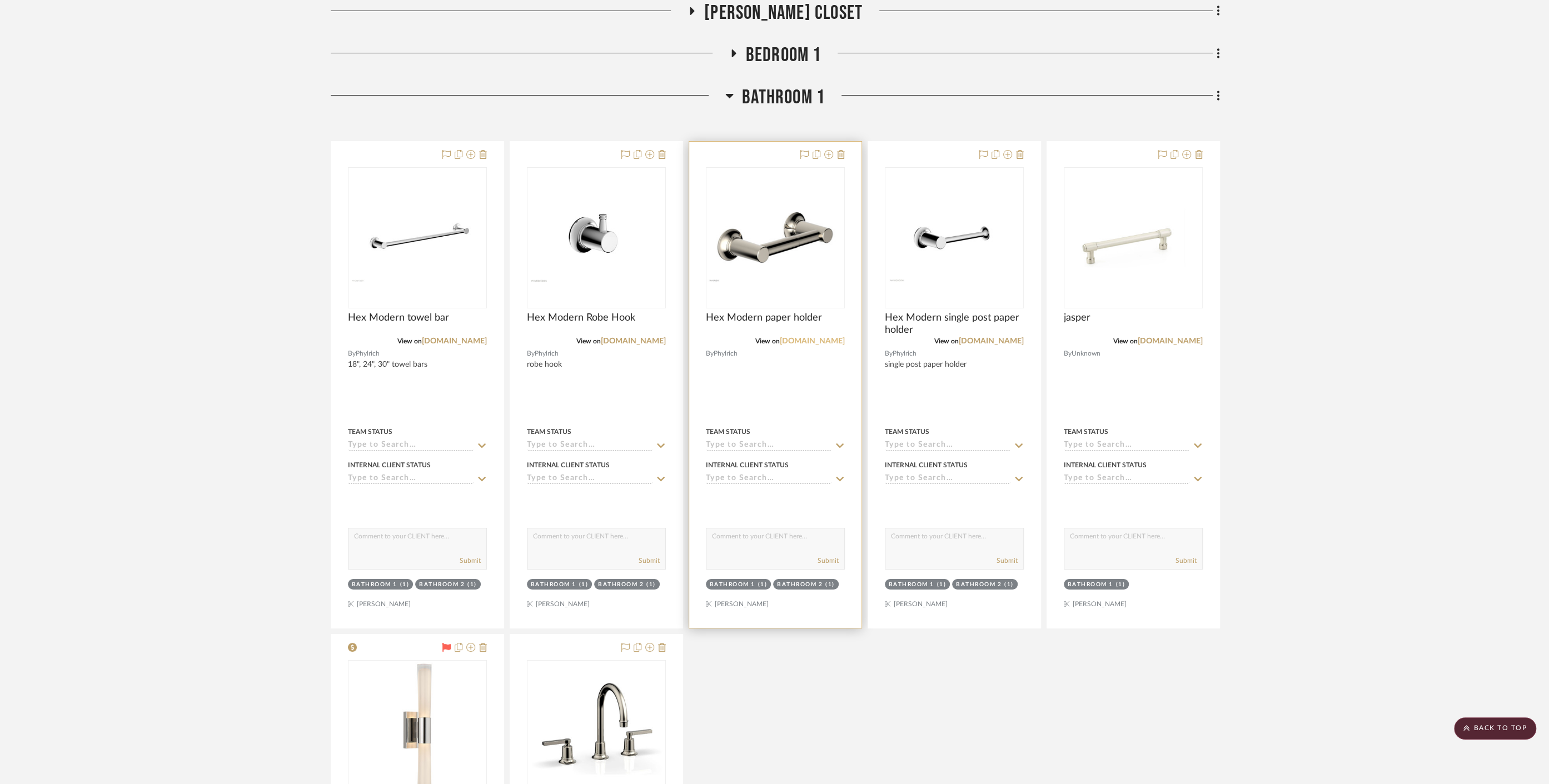
click at [824, 337] on link "[DOMAIN_NAME]" at bounding box center [812, 341] width 65 height 8
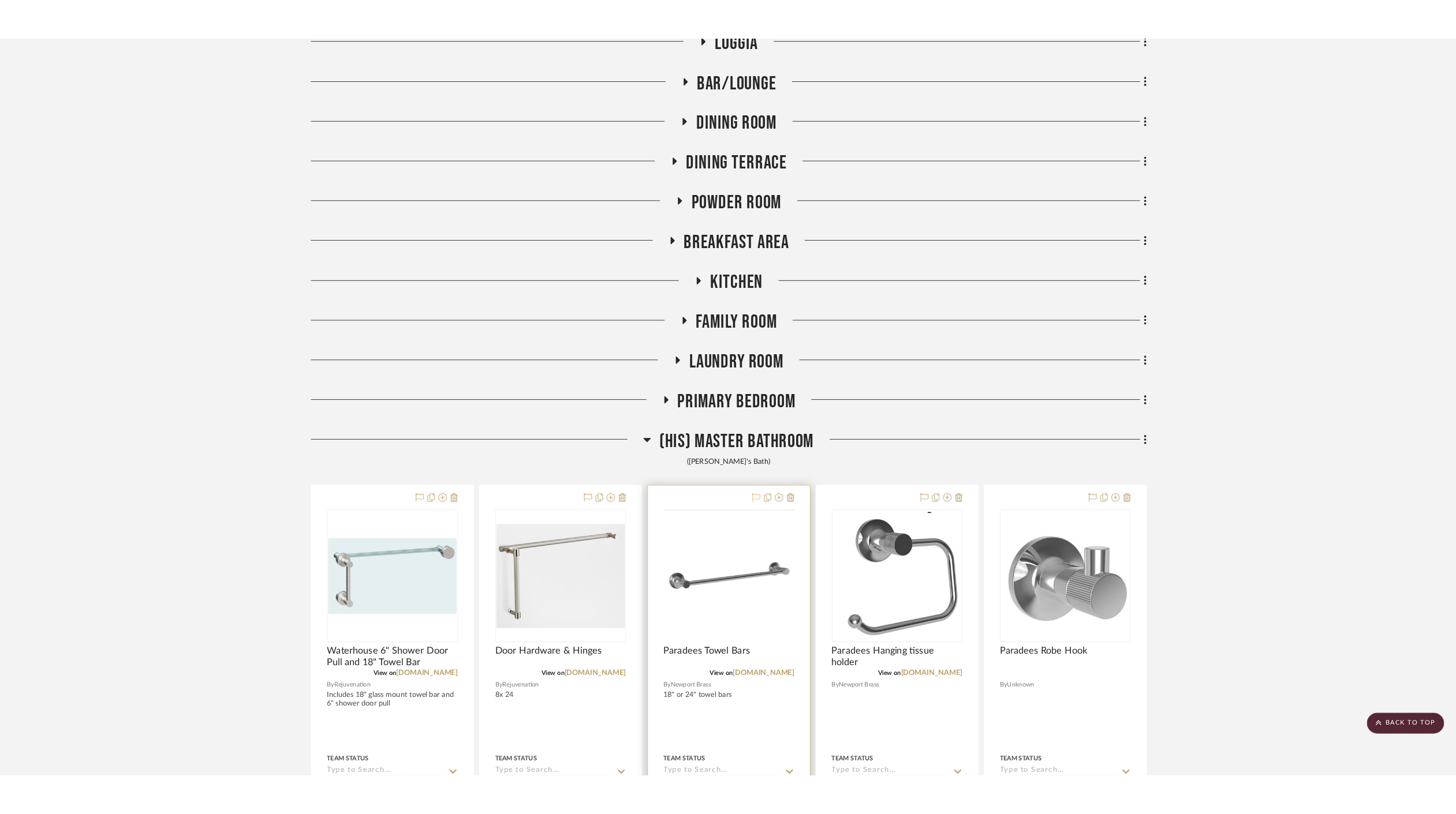
scroll to position [384, 0]
